Goal: Task Accomplishment & Management: Manage account settings

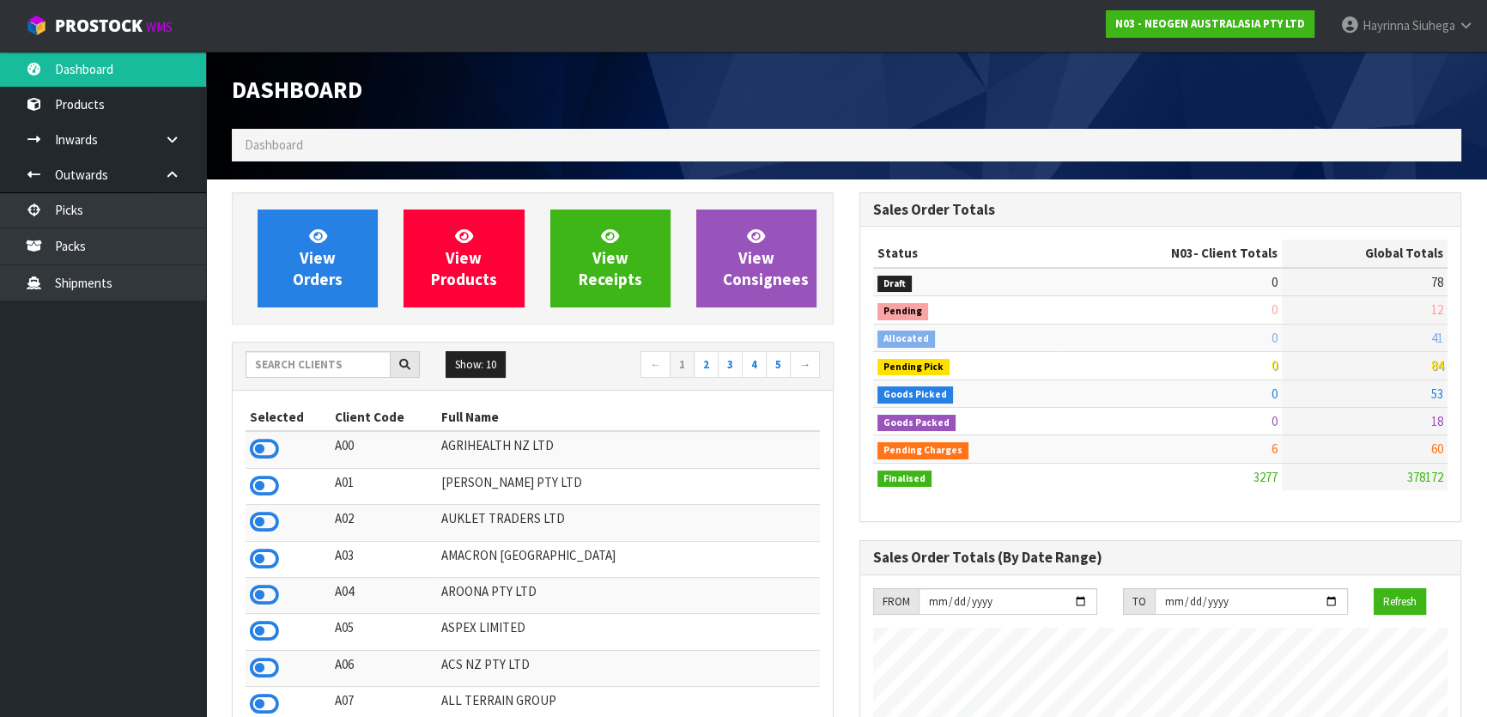
scroll to position [1335, 627]
click at [1476, 27] on link "[PERSON_NAME]" at bounding box center [1408, 26] width 160 height 52
click at [1397, 69] on link "Logout" at bounding box center [1419, 68] width 136 height 23
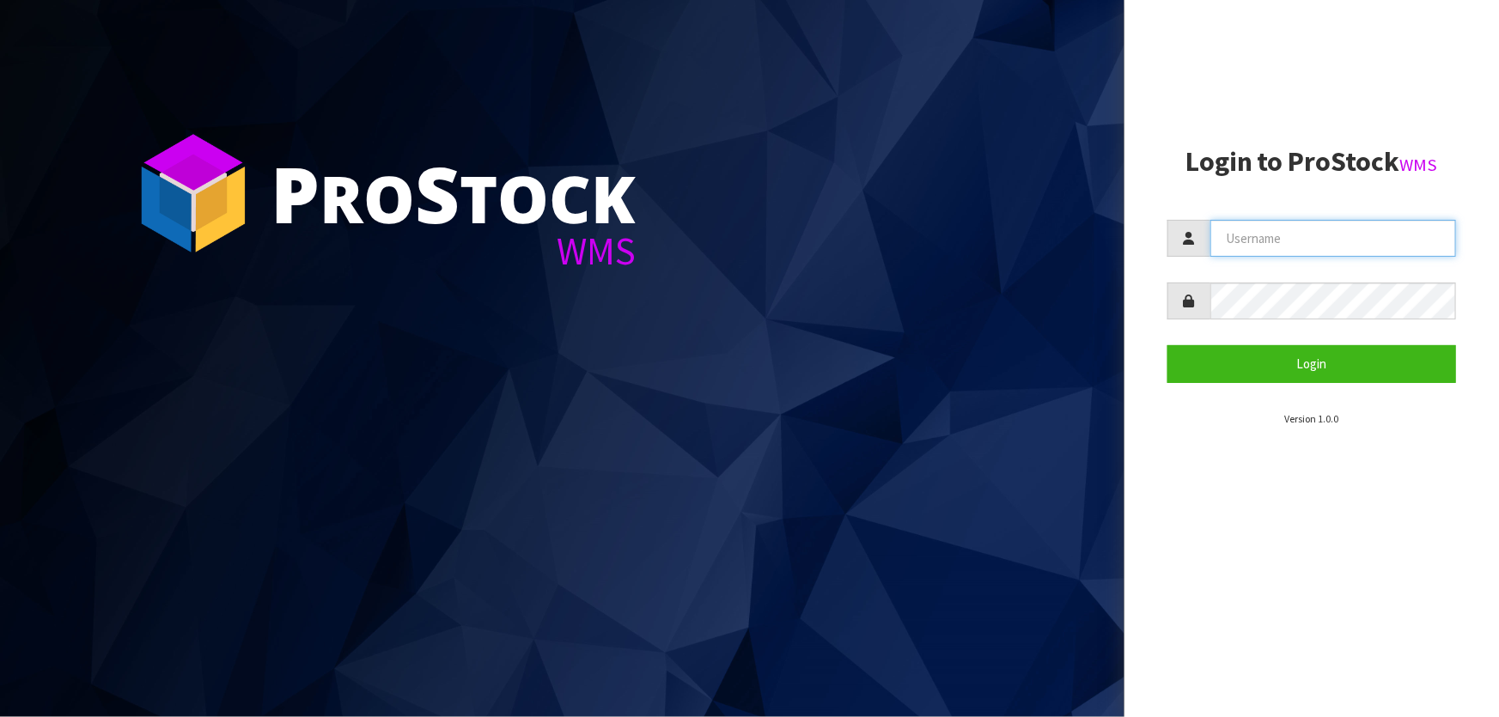
click at [1365, 236] on input "text" at bounding box center [1333, 238] width 246 height 37
type input "[PERSON_NAME]"
click at [1167, 345] on button "Login" at bounding box center [1311, 363] width 289 height 37
